Goal: Task Accomplishment & Management: Manage account settings

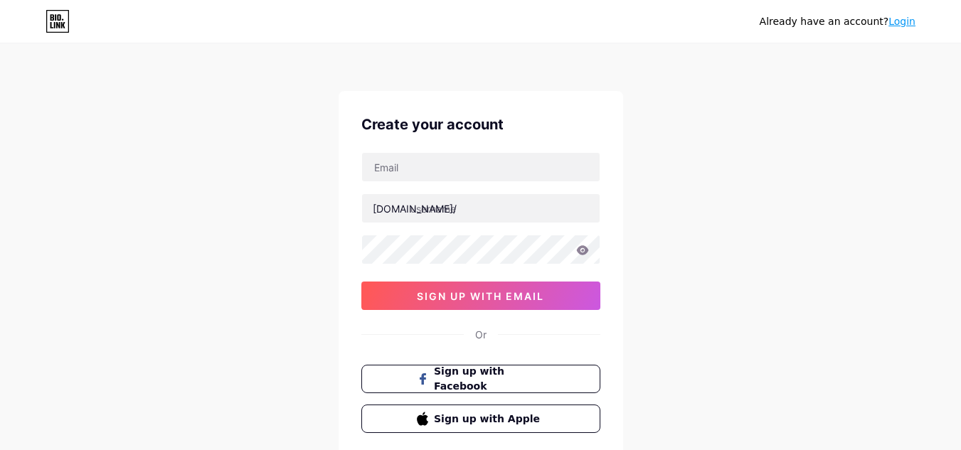
click at [898, 21] on link "Login" at bounding box center [901, 21] width 27 height 11
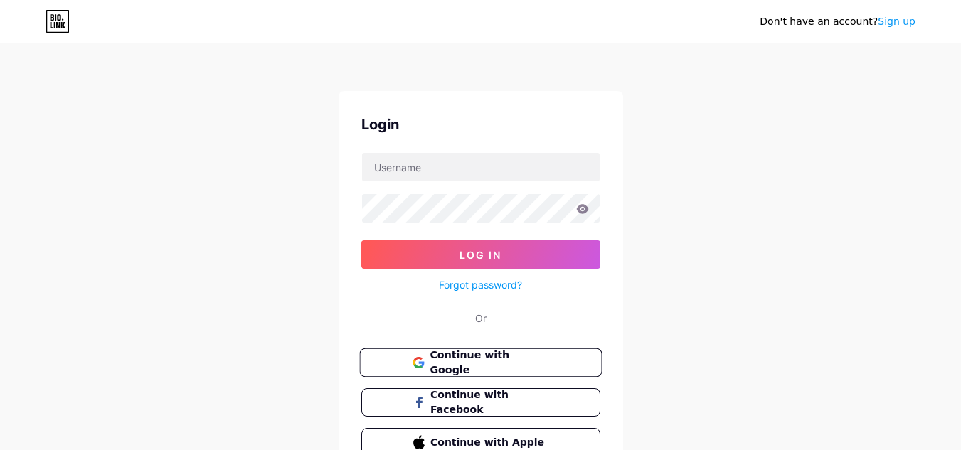
click at [455, 367] on span "Continue with Google" at bounding box center [489, 363] width 119 height 31
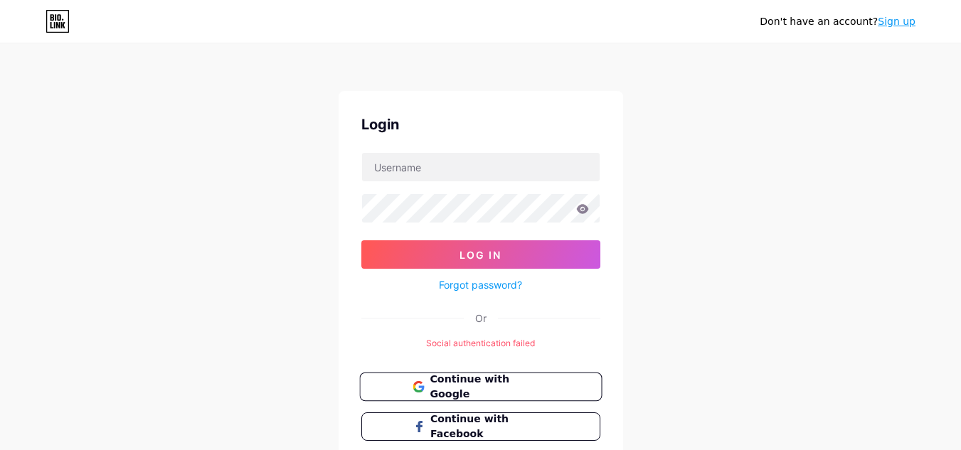
click at [556, 384] on button "Continue with Google" at bounding box center [480, 387] width 243 height 29
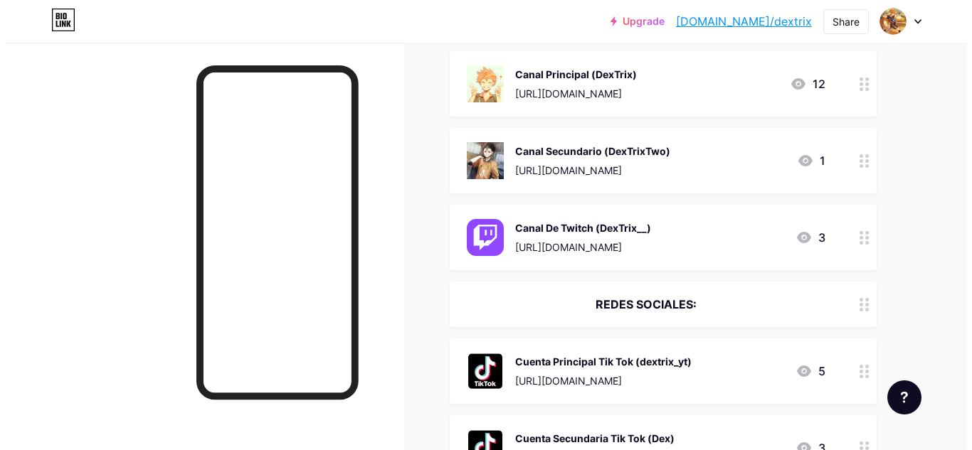
scroll to position [71, 0]
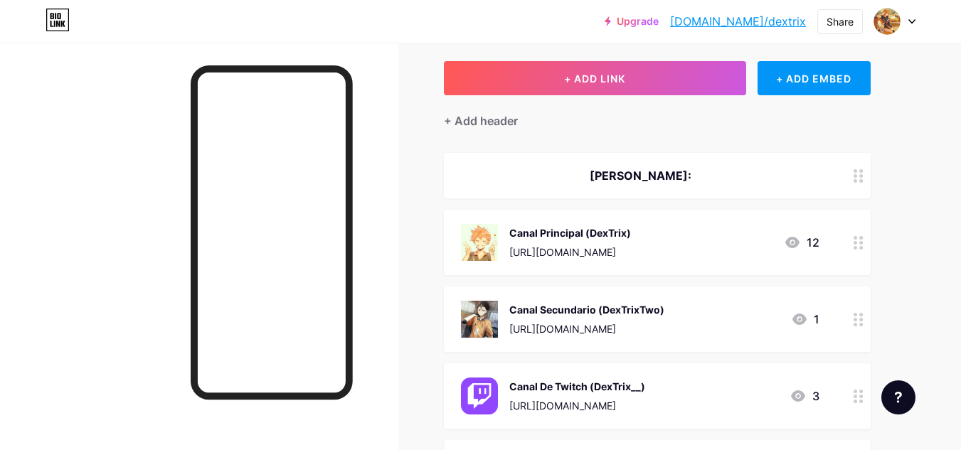
click at [854, 311] on div at bounding box center [859, 319] width 24 height 65
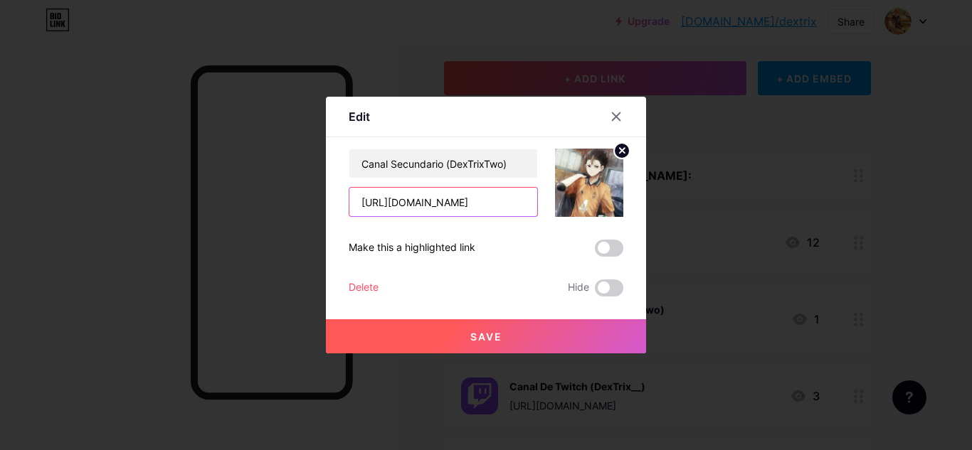
click at [509, 193] on input "[URL][DOMAIN_NAME]" at bounding box center [443, 202] width 188 height 28
type input "h"
paste input "[URL][DOMAIN_NAME]"
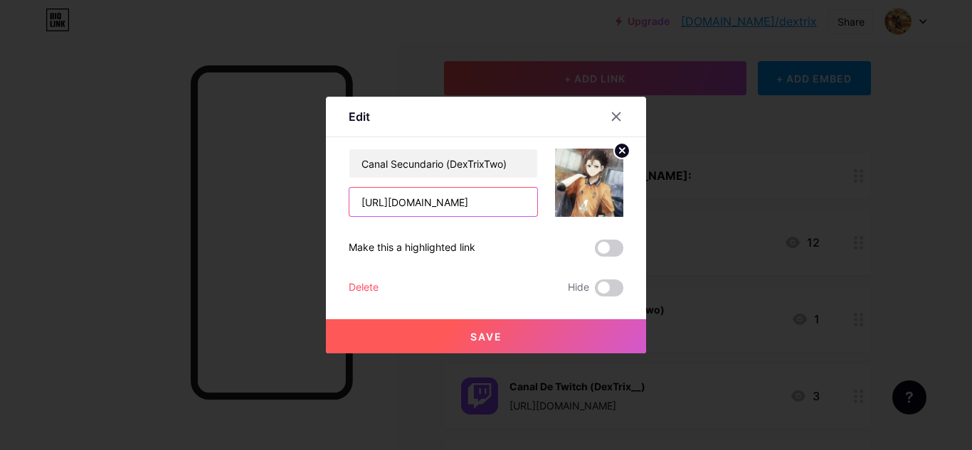
drag, startPoint x: 523, startPoint y: 201, endPoint x: 112, endPoint y: 79, distance: 428.8
click at [112, 79] on div "Edit Content YouTube Play YouTube video without leaving your page. ADD Vimeo Pl…" at bounding box center [486, 225] width 972 height 450
type input "_"
paste input "[URL][DOMAIN_NAME]"
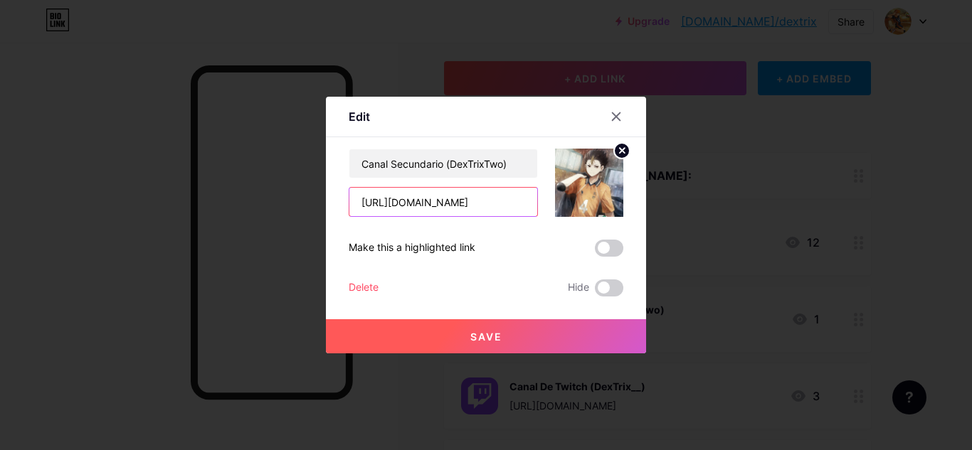
type input "[URL][DOMAIN_NAME]"
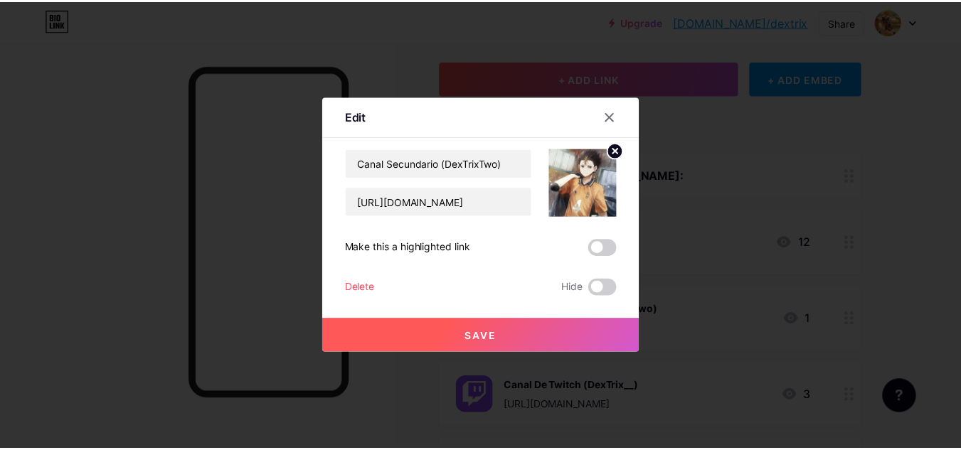
scroll to position [0, 0]
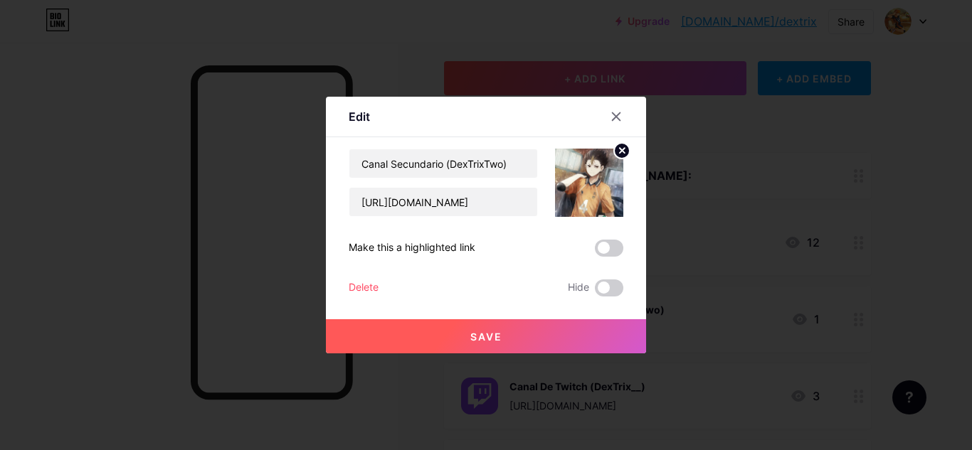
click at [553, 323] on button "Save" at bounding box center [486, 336] width 320 height 34
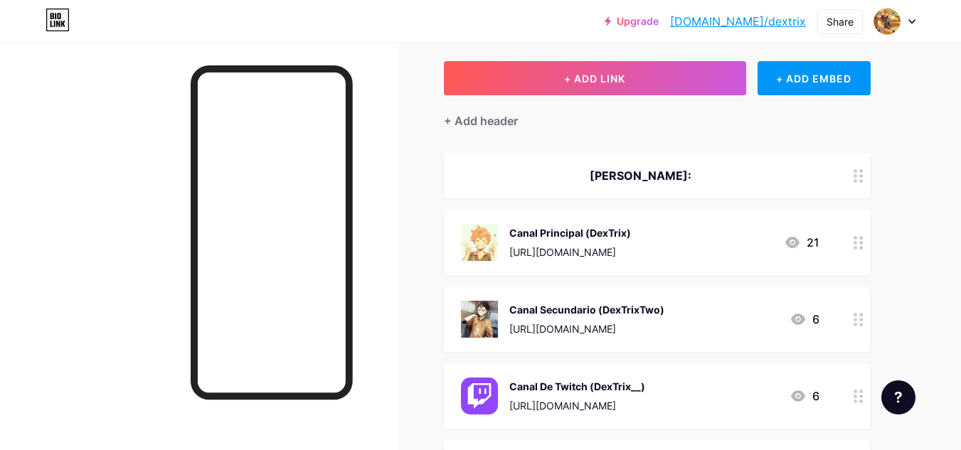
click at [491, 308] on img at bounding box center [479, 319] width 37 height 37
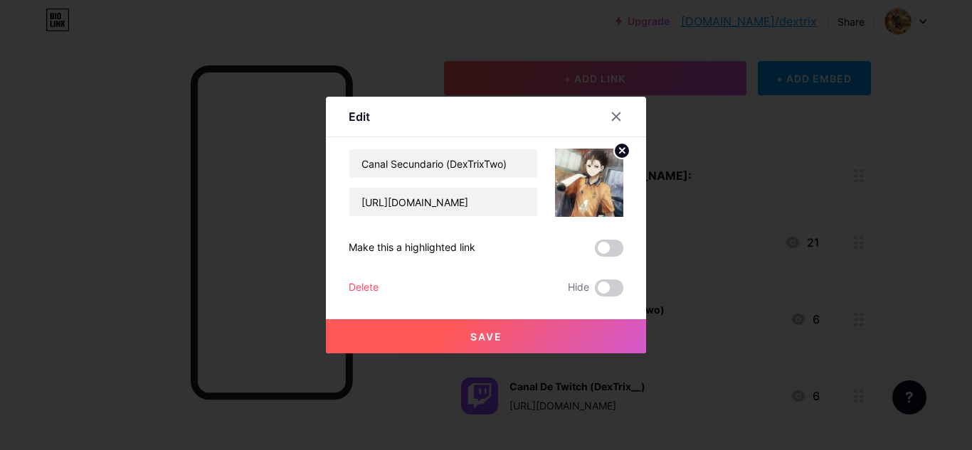
click at [555, 177] on img at bounding box center [589, 183] width 68 height 68
click at [561, 177] on img at bounding box center [589, 183] width 68 height 68
click at [614, 152] on circle at bounding box center [622, 151] width 16 height 16
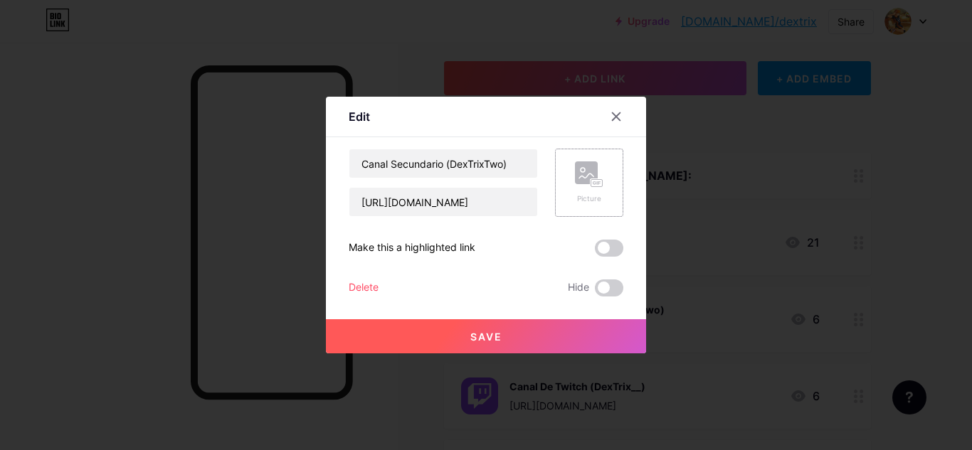
click at [600, 175] on div "Picture" at bounding box center [589, 183] width 68 height 68
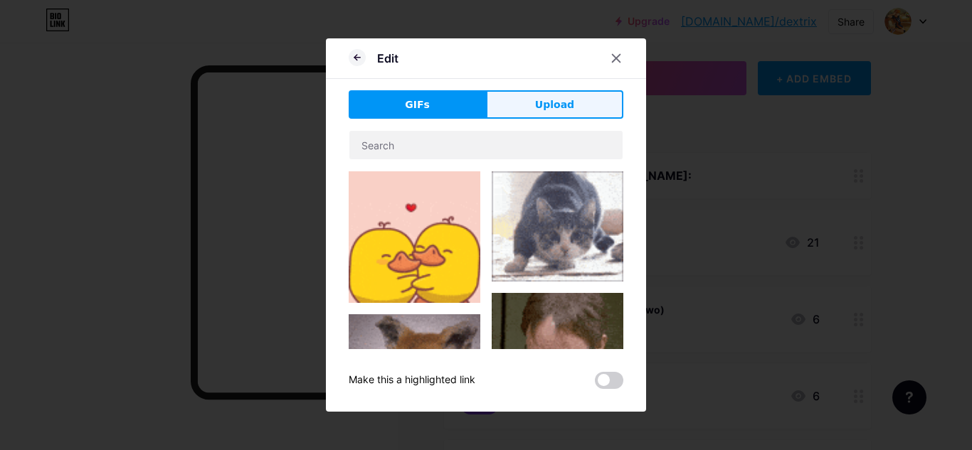
click at [578, 114] on button "Upload" at bounding box center [554, 104] width 137 height 28
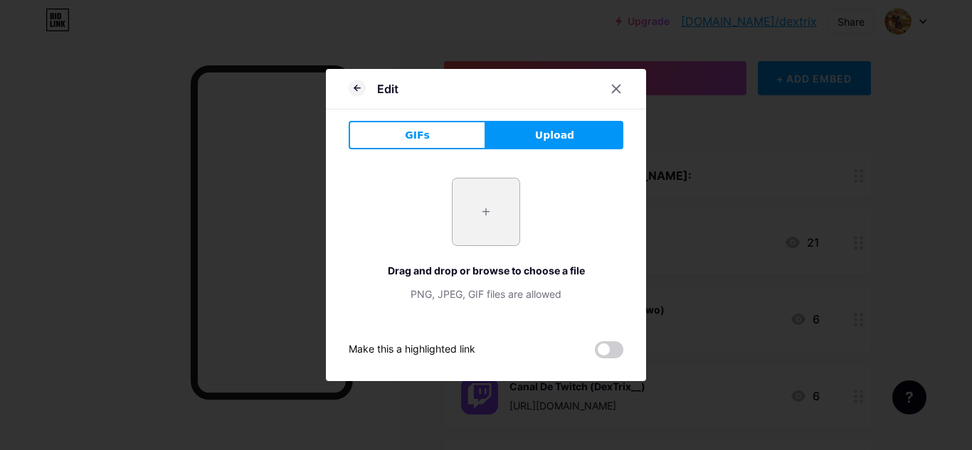
click at [483, 223] on input "file" at bounding box center [485, 212] width 67 height 67
type input "C:\fakepath\[PERSON_NAME].jpg"
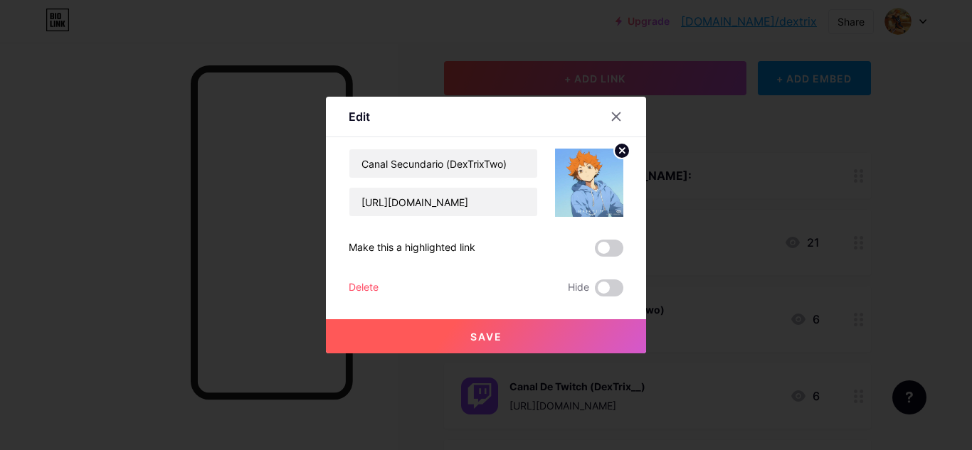
click at [558, 338] on button "Save" at bounding box center [486, 336] width 320 height 34
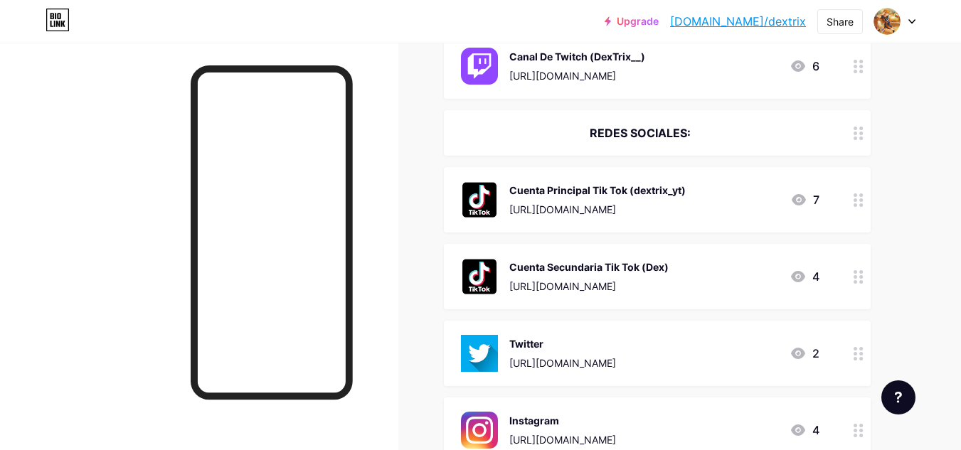
scroll to position [427, 0]
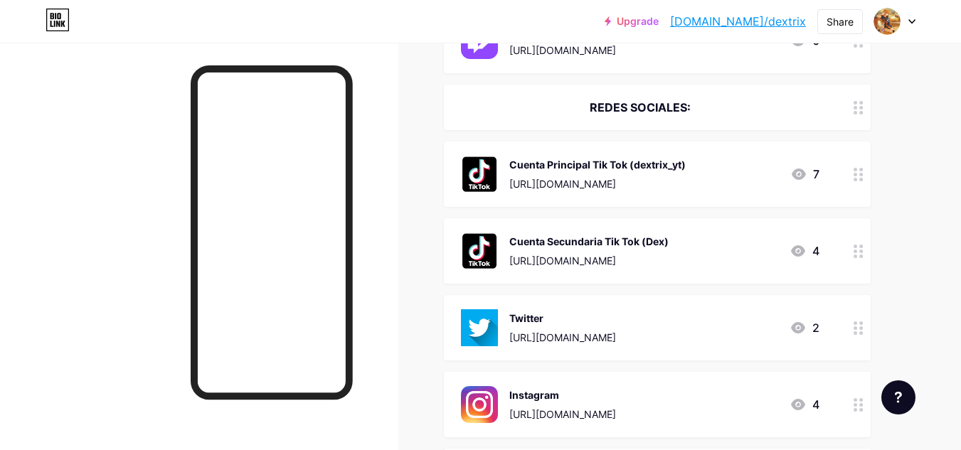
click at [655, 176] on div "[URL][DOMAIN_NAME]" at bounding box center [597, 183] width 176 height 15
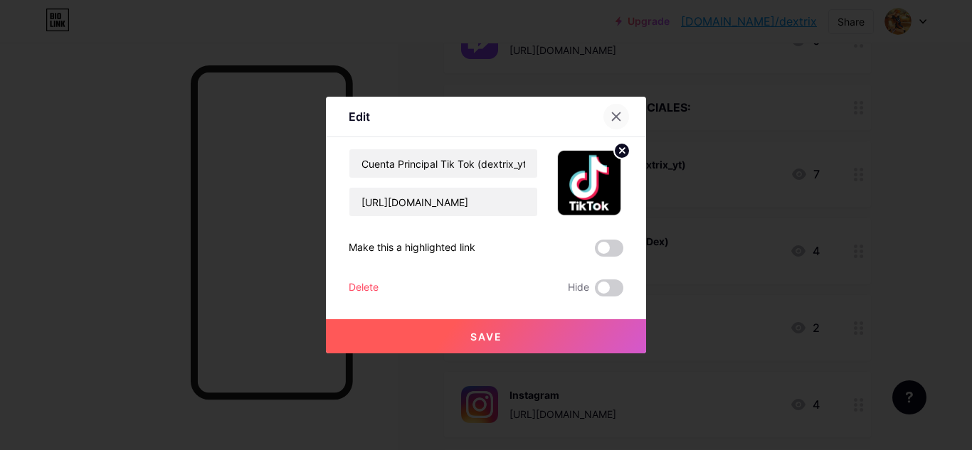
click at [620, 120] on div at bounding box center [616, 117] width 26 height 26
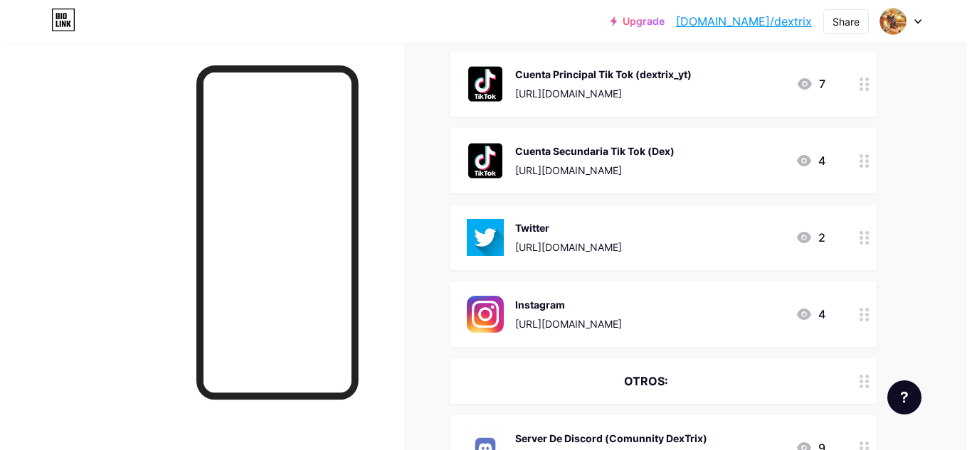
scroll to position [713, 0]
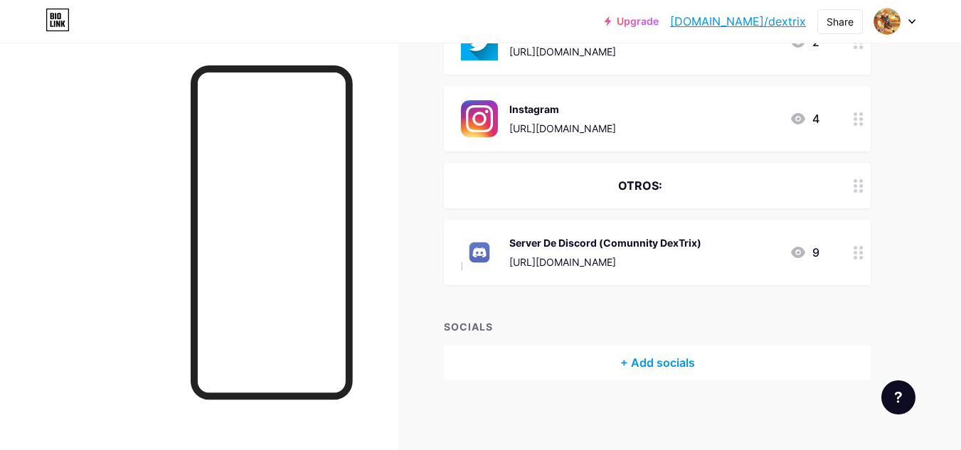
click at [663, 366] on div "+ Add socials" at bounding box center [657, 363] width 427 height 34
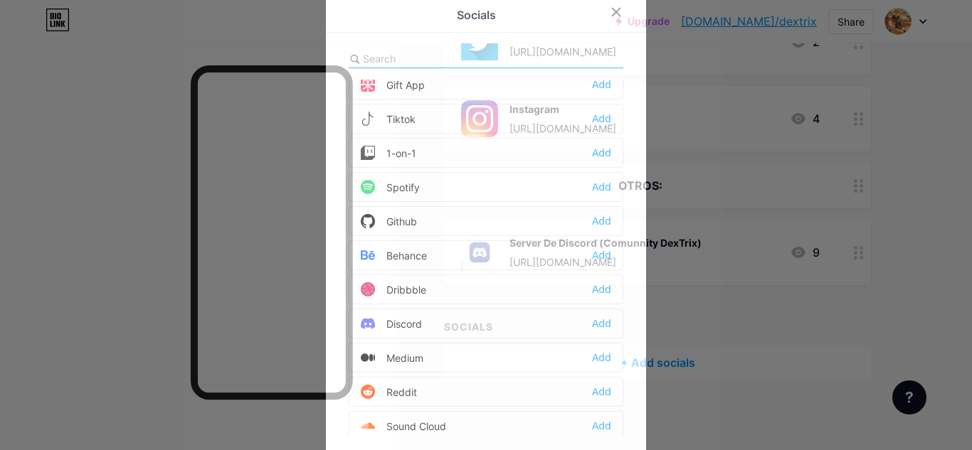
scroll to position [213, 0]
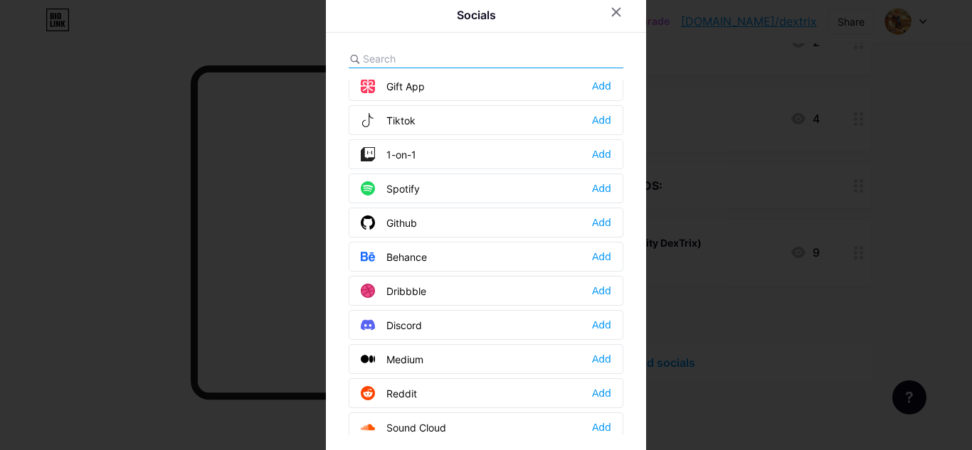
click at [543, 58] on div at bounding box center [486, 59] width 275 height 18
click at [543, 57] on div at bounding box center [486, 59] width 275 height 18
click at [383, 68] on div at bounding box center [486, 59] width 275 height 18
click at [383, 59] on input "text" at bounding box center [441, 58] width 157 height 15
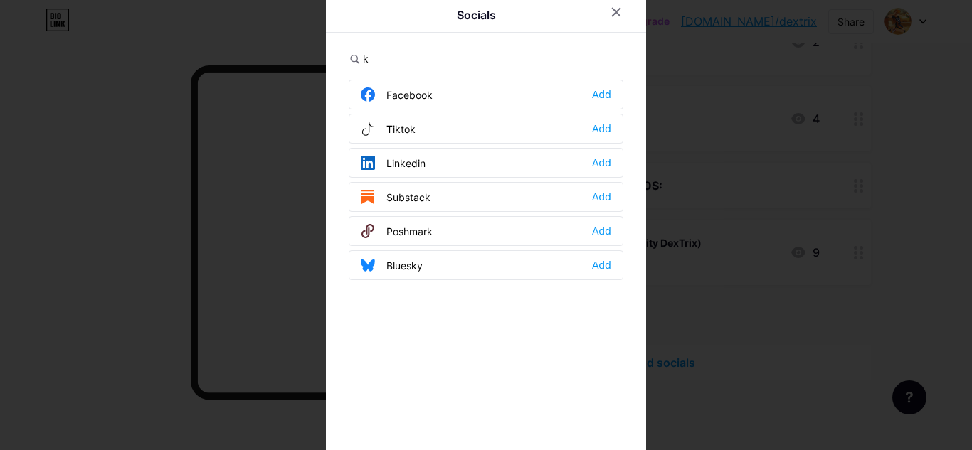
scroll to position [0, 0]
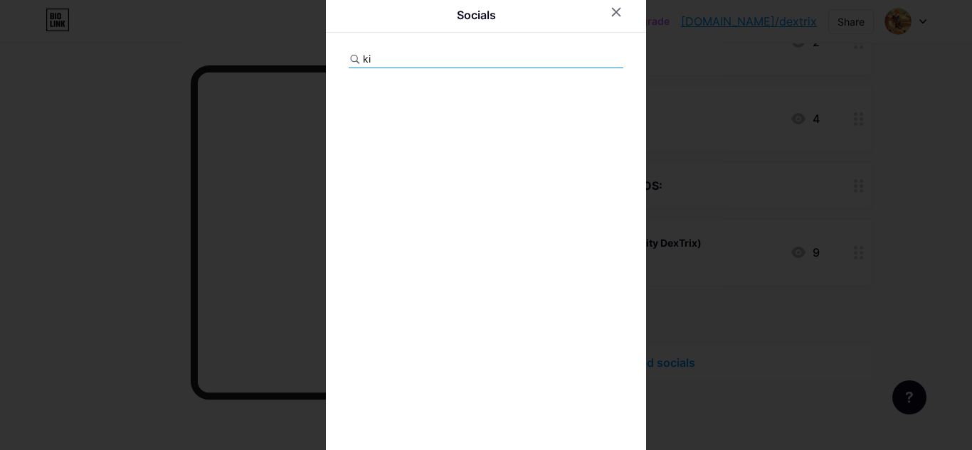
type input "k"
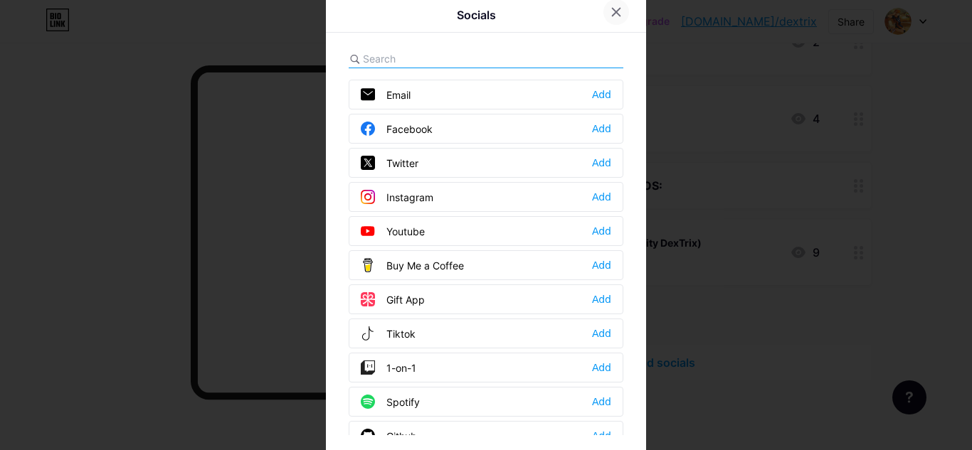
click at [603, 9] on div at bounding box center [616, 12] width 26 height 26
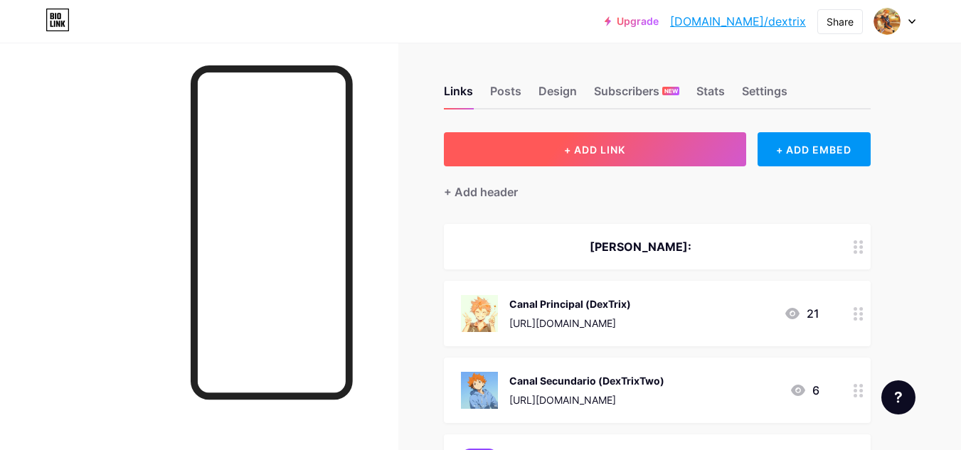
click at [664, 139] on button "+ ADD LINK" at bounding box center [595, 149] width 302 height 34
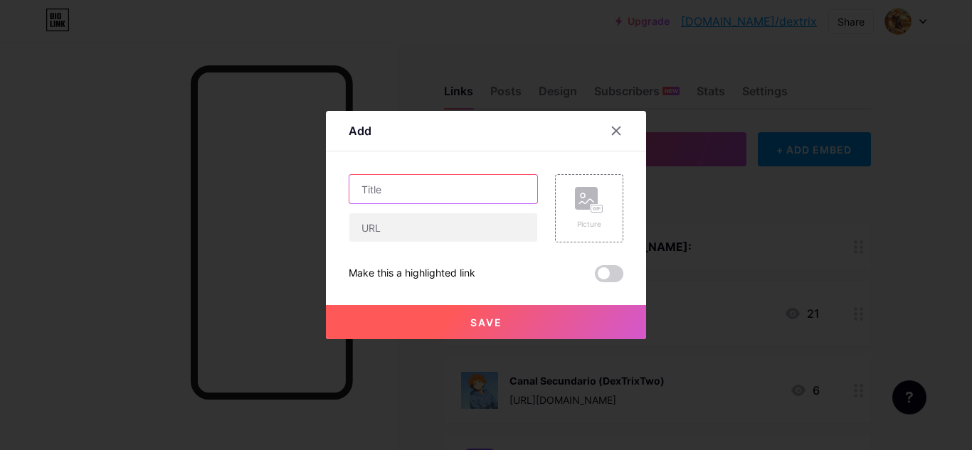
click at [501, 195] on input "text" at bounding box center [443, 189] width 188 height 28
type input "K"
click at [615, 129] on icon at bounding box center [615, 130] width 11 height 11
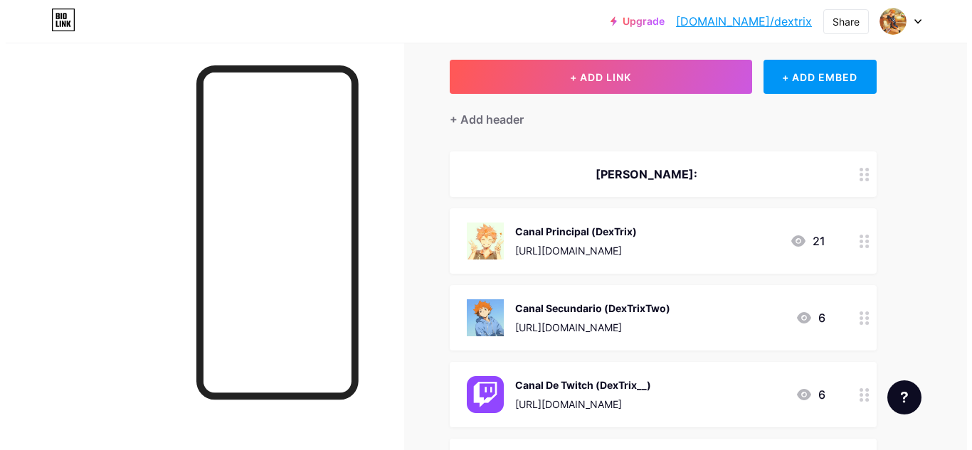
scroll to position [71, 0]
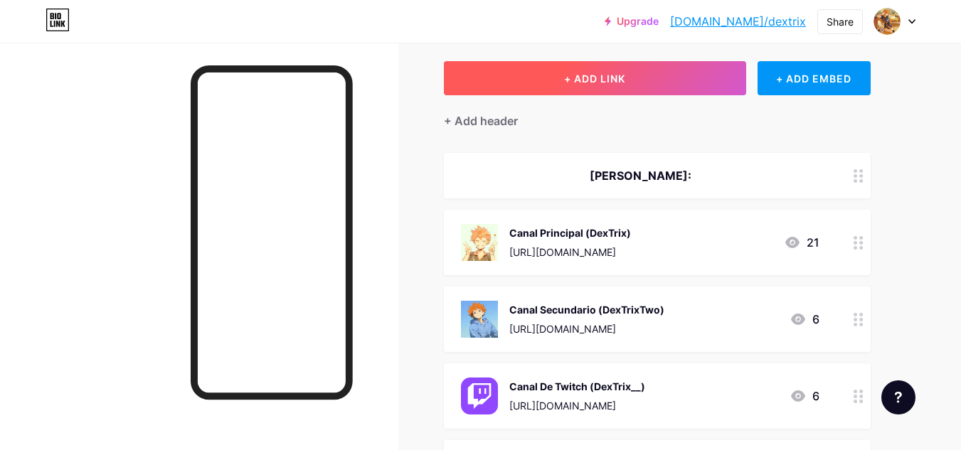
click at [623, 75] on span "+ ADD LINK" at bounding box center [594, 79] width 61 height 12
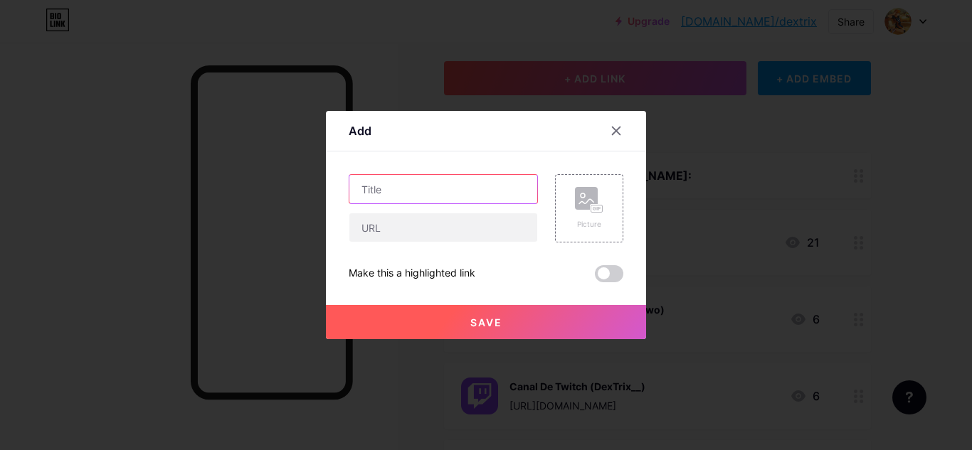
click at [499, 181] on input "text" at bounding box center [443, 189] width 188 height 28
type input "Canal de Kick (dextrixyt)"
click at [561, 224] on div "Picture" at bounding box center [589, 208] width 68 height 68
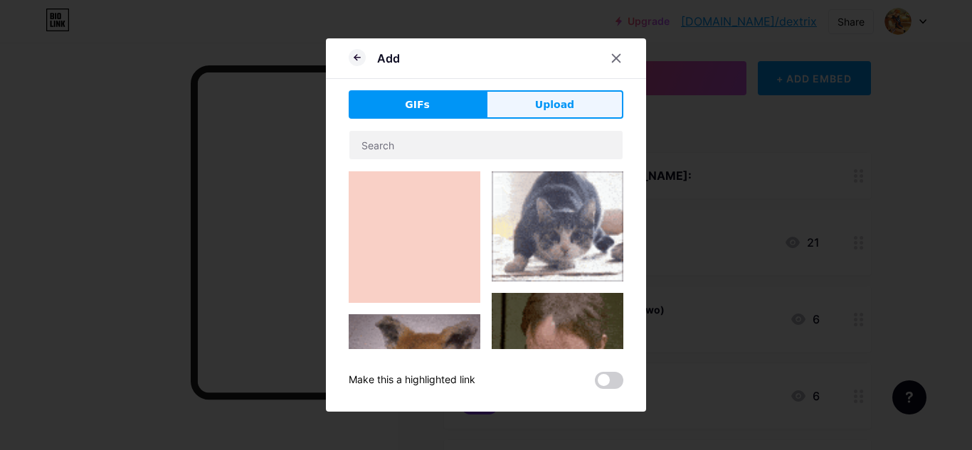
click at [610, 99] on button "Upload" at bounding box center [554, 104] width 137 height 28
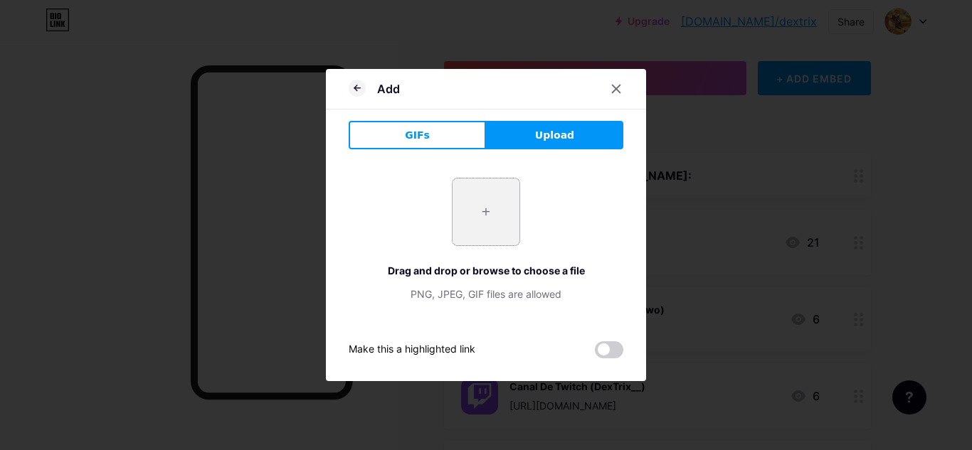
click at [479, 199] on input "file" at bounding box center [485, 212] width 67 height 67
type input "C:\fakepath\descarga (3).jpg"
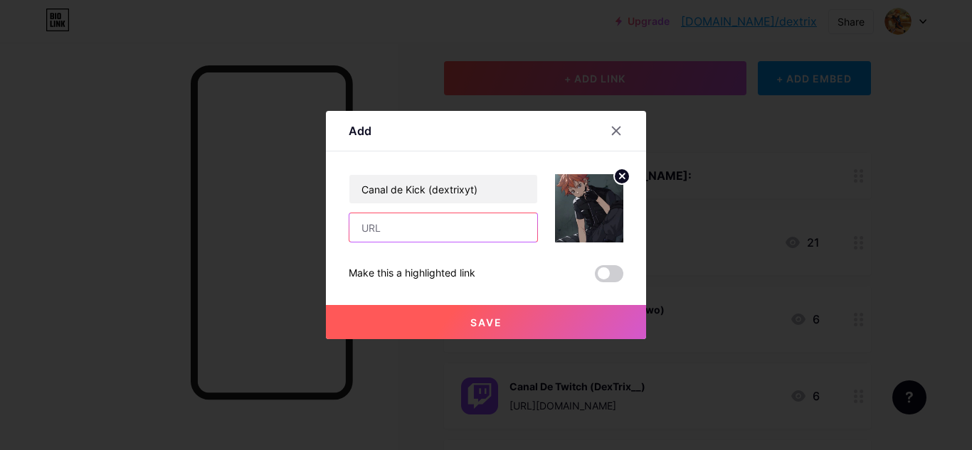
click at [485, 214] on input "text" at bounding box center [443, 227] width 188 height 28
paste input "[URL][DOMAIN_NAME]"
type input "[URL][DOMAIN_NAME]"
click at [525, 321] on button "Save" at bounding box center [486, 322] width 320 height 34
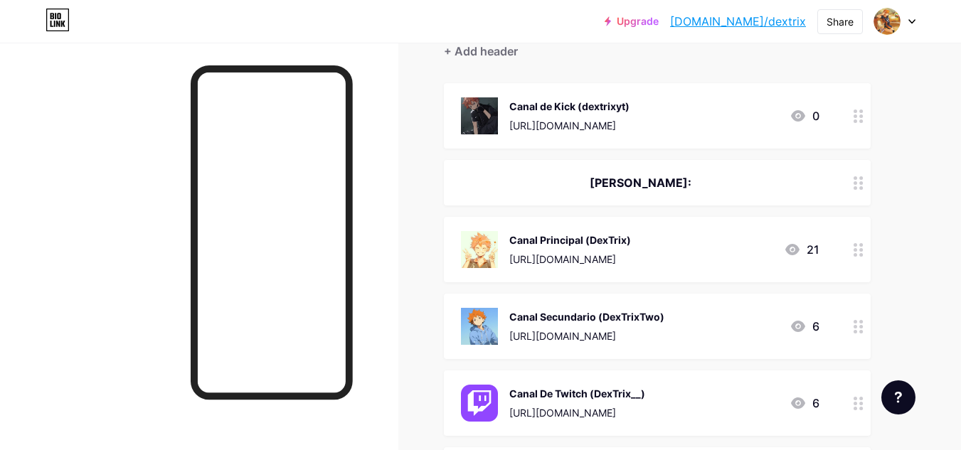
scroll to position [142, 0]
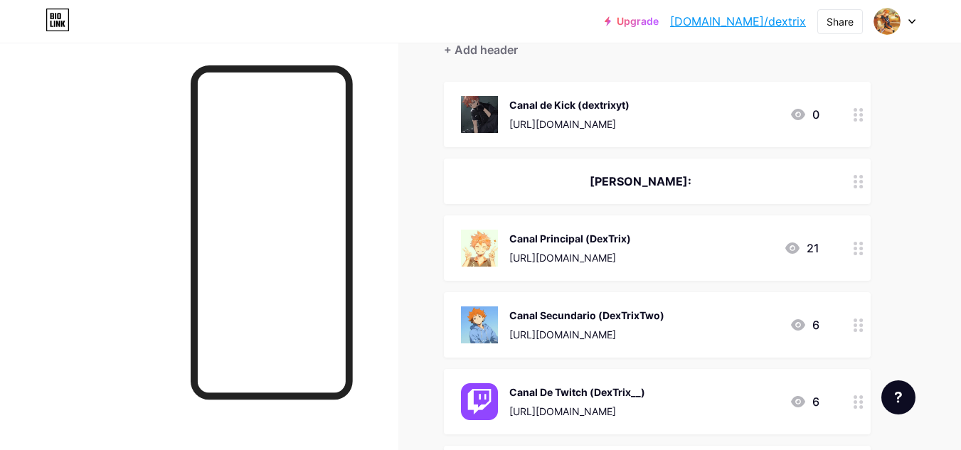
drag, startPoint x: 596, startPoint y: 117, endPoint x: 607, endPoint y: 148, distance: 33.3
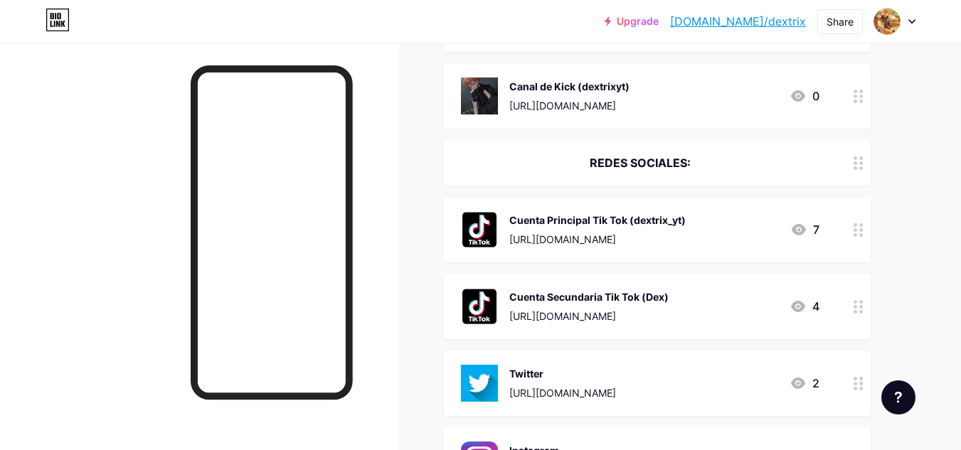
scroll to position [221, 0]
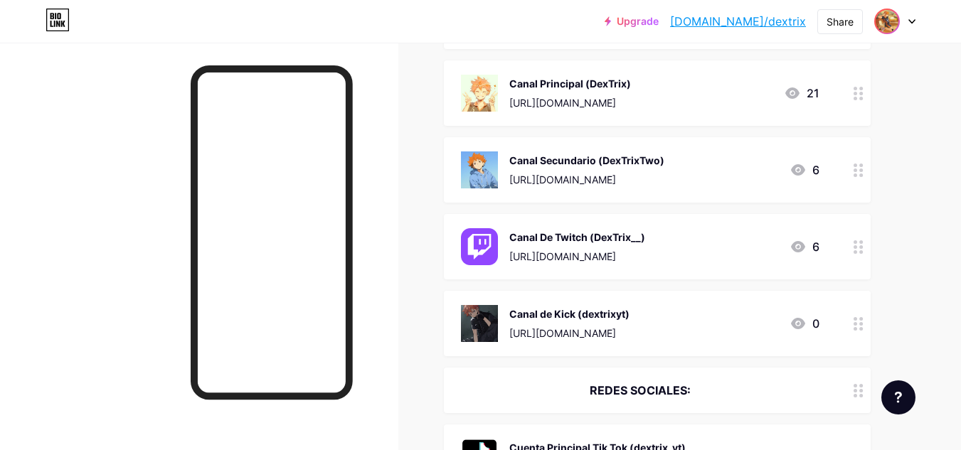
click at [874, 22] on div "Upgrade [DOMAIN_NAME]/dextri... [DOMAIN_NAME]/dextrix Share Switch accounts Dex…" at bounding box center [760, 22] width 311 height 26
click at [887, 10] on img at bounding box center [887, 21] width 23 height 23
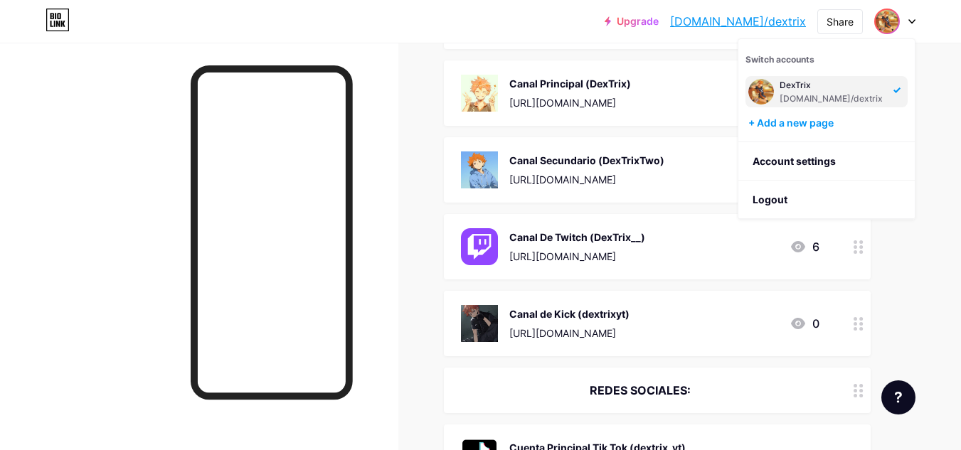
click at [911, 262] on div "Links Posts Design Subscribers NEW Stats Settings + ADD LINK + ADD EMBED + Add …" at bounding box center [465, 421] width 930 height 1198
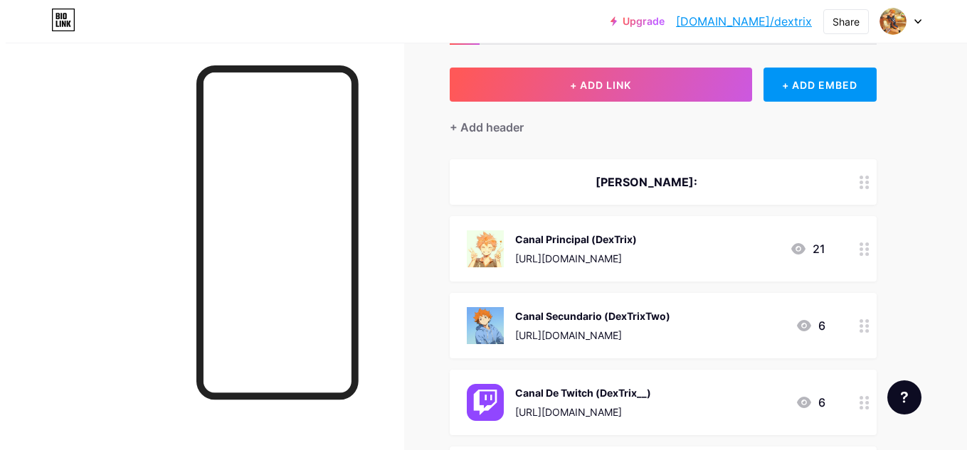
scroll to position [7, 0]
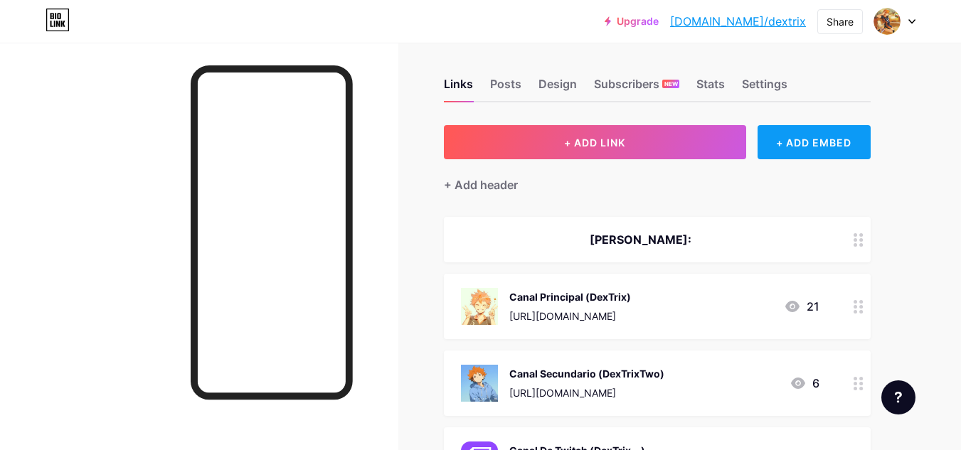
click at [772, 141] on div "+ ADD EMBED" at bounding box center [814, 142] width 113 height 34
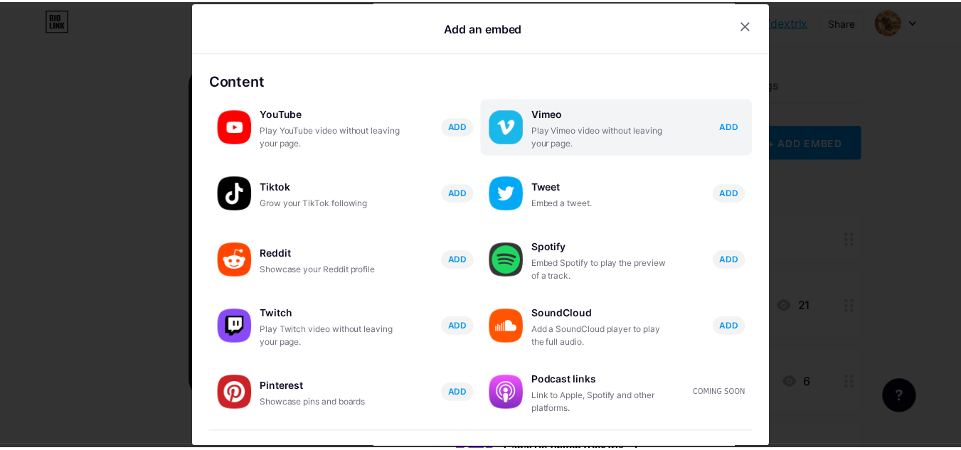
scroll to position [0, 0]
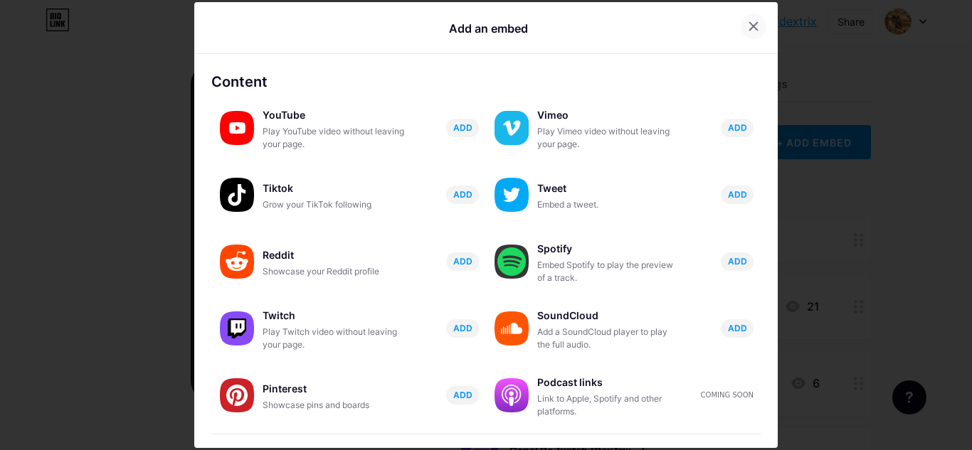
click at [750, 23] on icon at bounding box center [754, 26] width 8 height 8
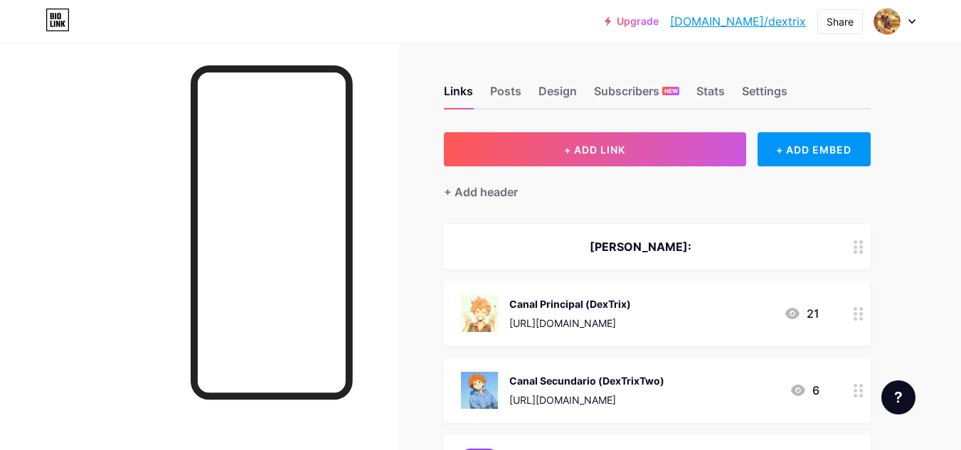
click at [479, 91] on div "Links Posts Design Subscribers NEW Stats Settings" at bounding box center [657, 85] width 427 height 50
click at [509, 90] on div "Posts" at bounding box center [505, 96] width 31 height 26
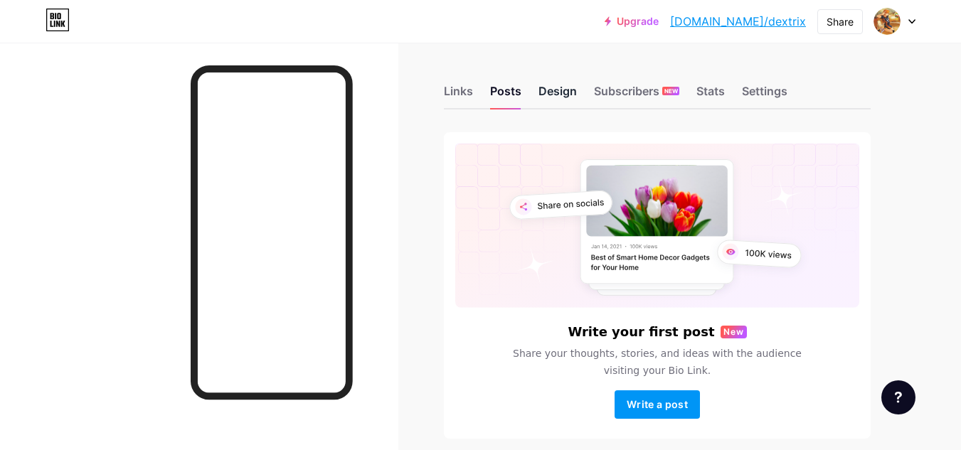
click at [572, 97] on div "Design" at bounding box center [557, 96] width 38 height 26
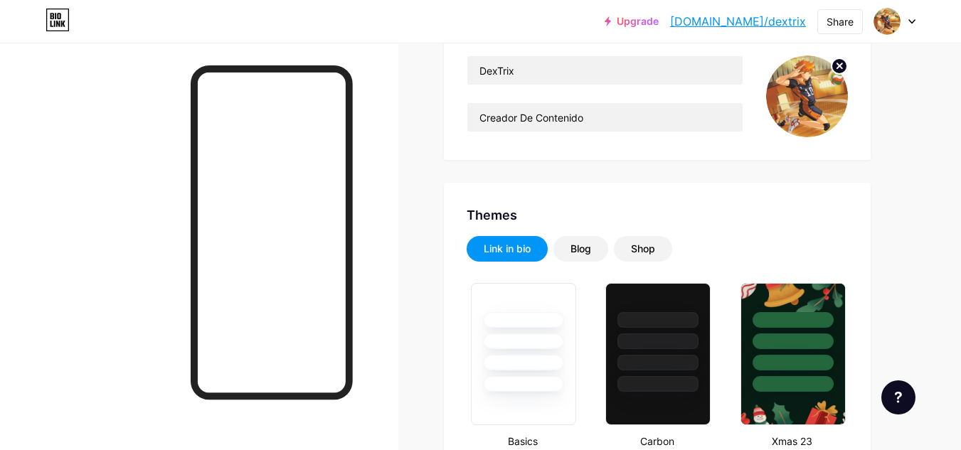
type input "#000000"
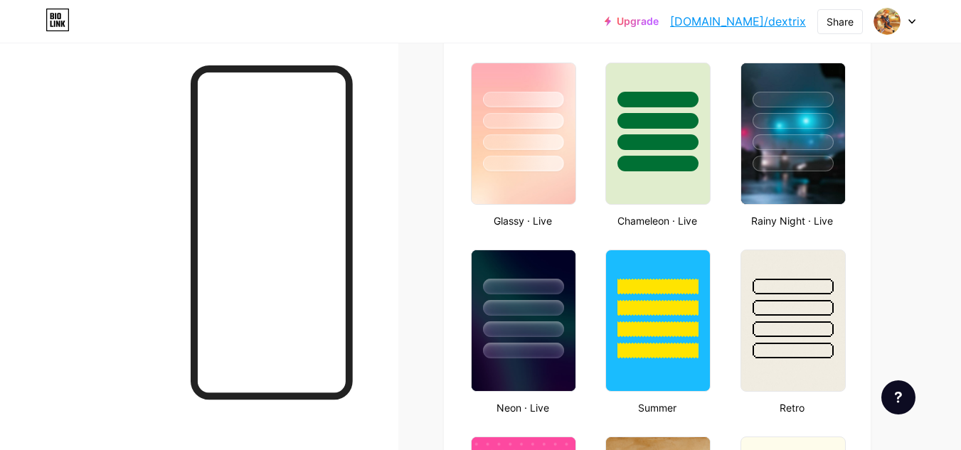
scroll to position [711, 0]
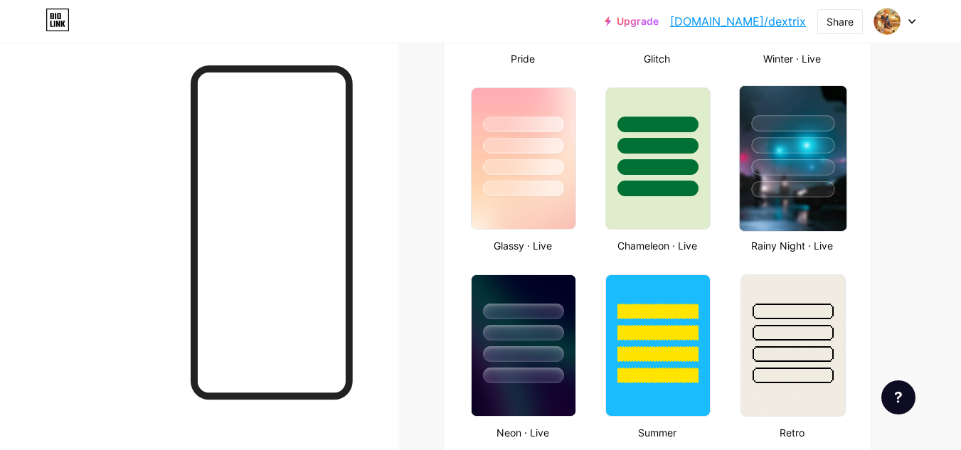
click at [790, 187] on div at bounding box center [792, 189] width 83 height 16
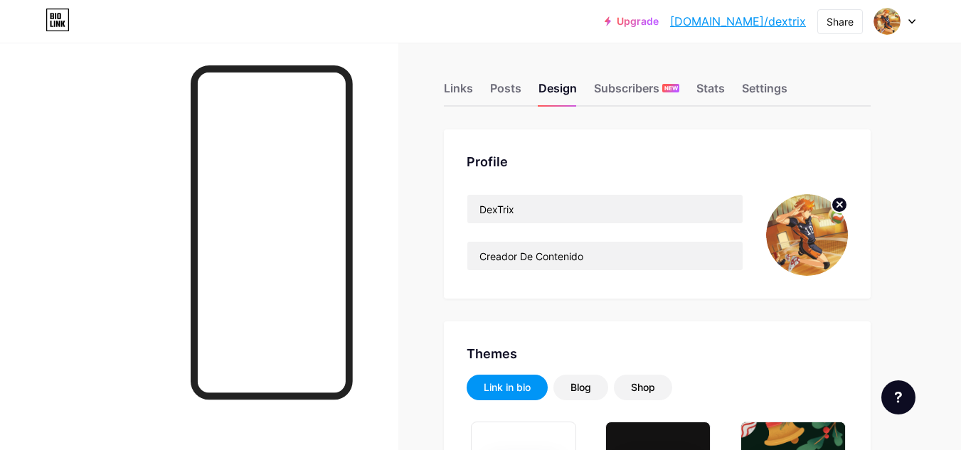
scroll to position [0, 0]
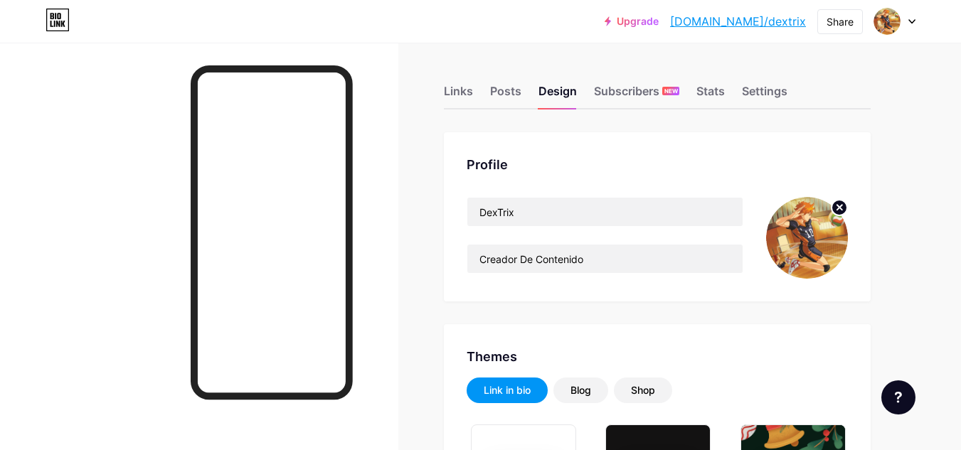
click at [790, 227] on img at bounding box center [807, 238] width 82 height 82
click at [838, 206] on icon at bounding box center [839, 207] width 5 height 5
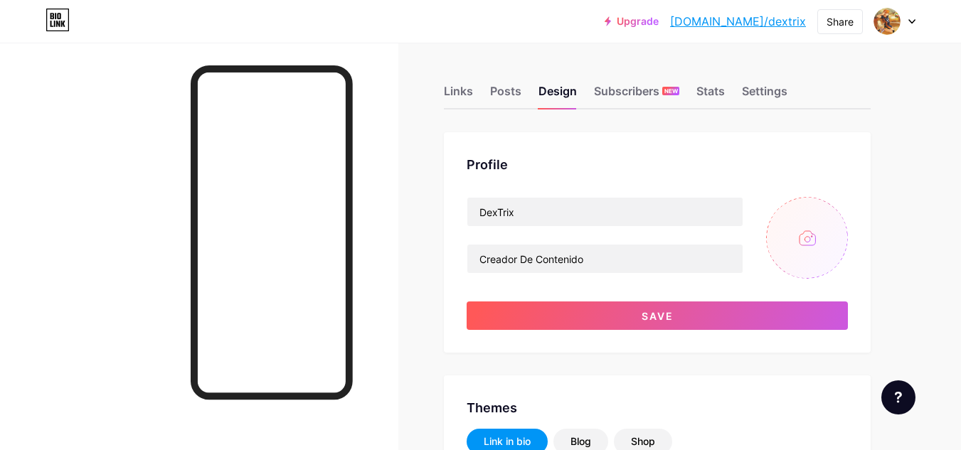
click at [810, 226] on input "file" at bounding box center [807, 238] width 82 height 82
type input "C:\fakepath\descarga (4).jpg"
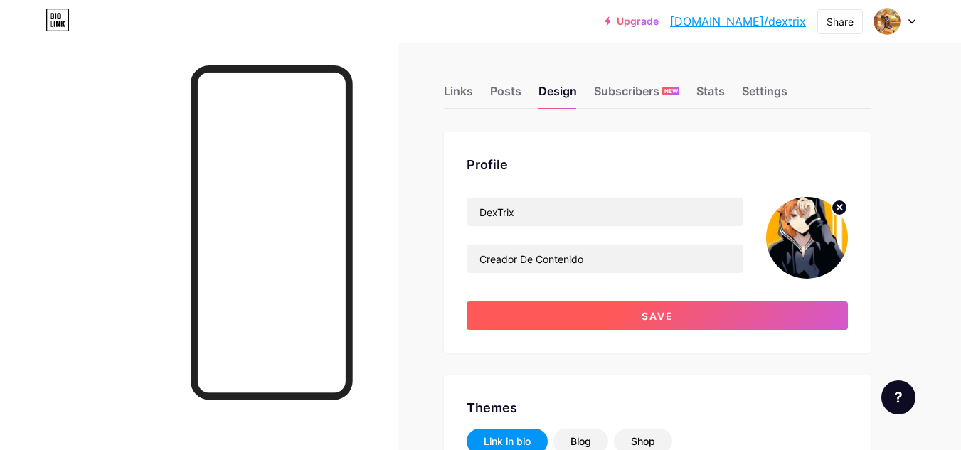
click at [786, 302] on button "Save" at bounding box center [657, 316] width 381 height 28
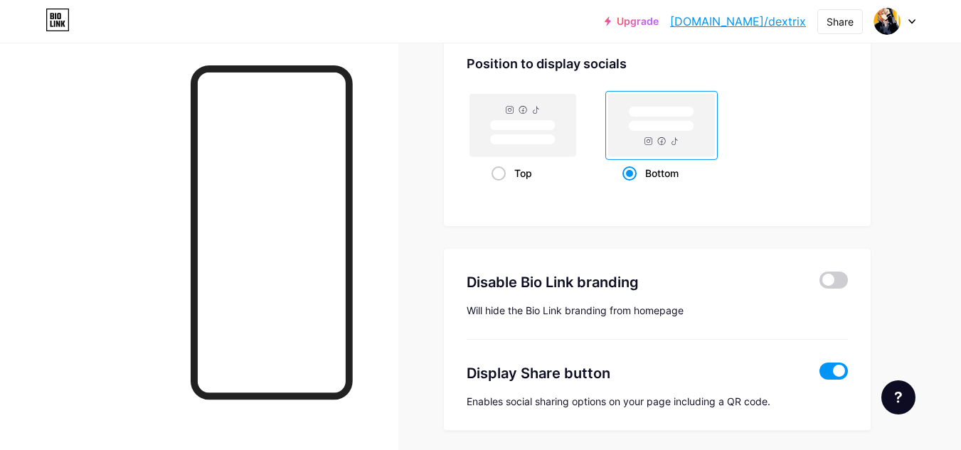
scroll to position [1753, 0]
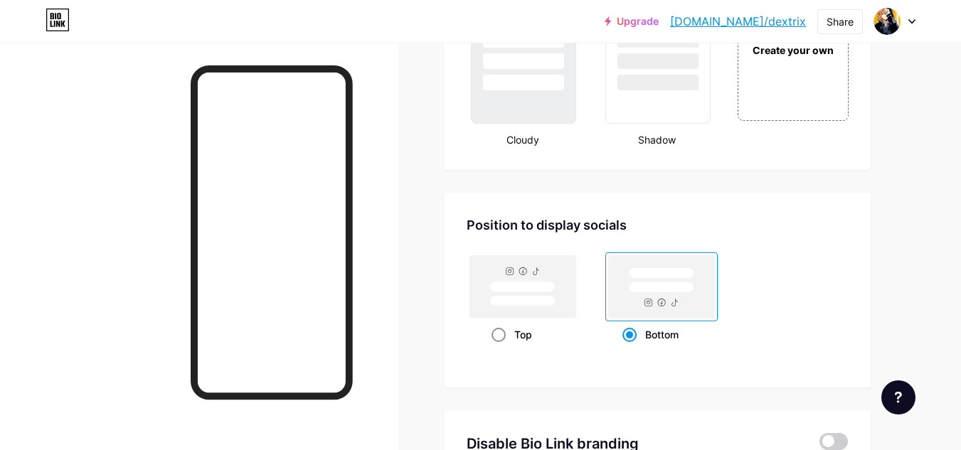
click at [530, 280] on rect at bounding box center [523, 286] width 106 height 63
click at [501, 348] on input "Top" at bounding box center [496, 352] width 9 height 9
radio input "true"
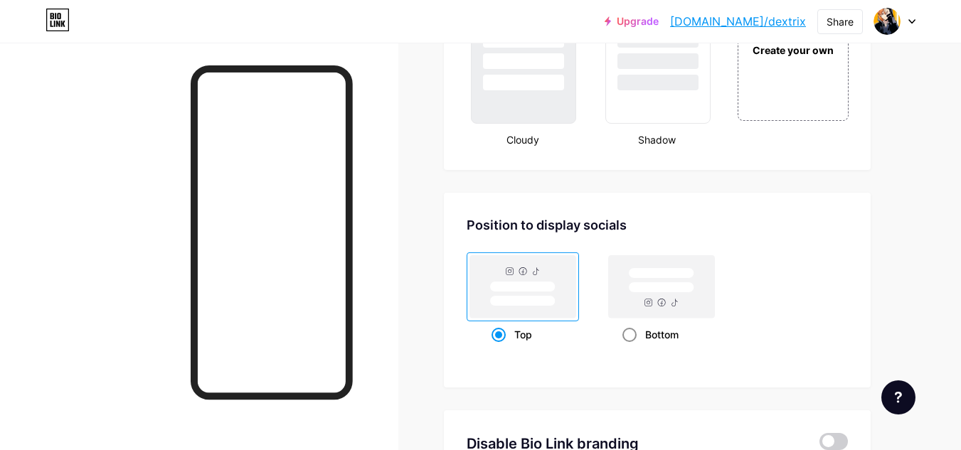
click at [609, 304] on rect at bounding box center [662, 286] width 106 height 63
click at [622, 348] on input "Bottom" at bounding box center [626, 352] width 9 height 9
radio input "true"
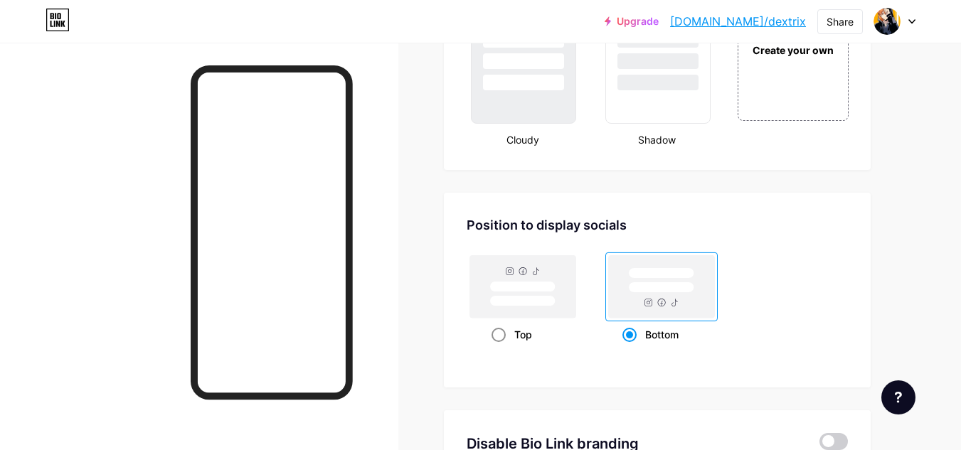
click at [563, 282] on rect at bounding box center [523, 286] width 106 height 63
click at [501, 348] on input "Top" at bounding box center [496, 352] width 9 height 9
radio input "true"
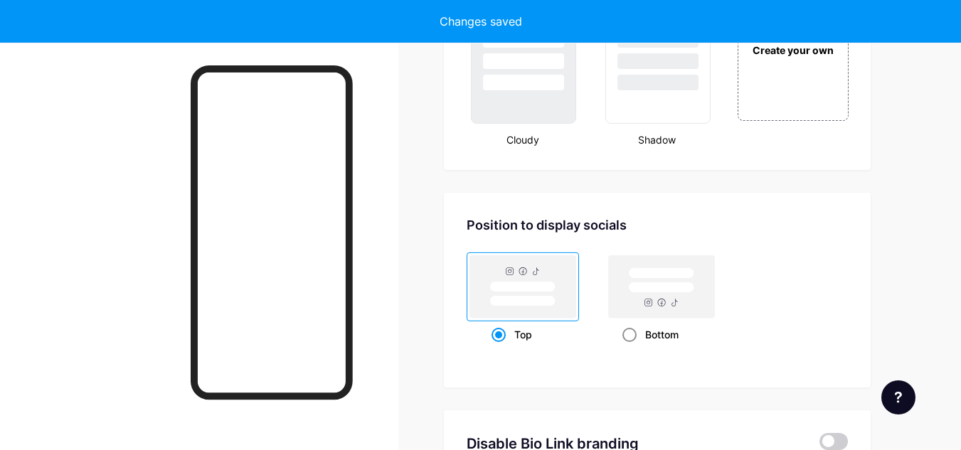
click at [636, 313] on rect at bounding box center [662, 286] width 106 height 63
click at [632, 348] on input "Bottom" at bounding box center [626, 352] width 9 height 9
radio input "true"
